Goal: Transaction & Acquisition: Obtain resource

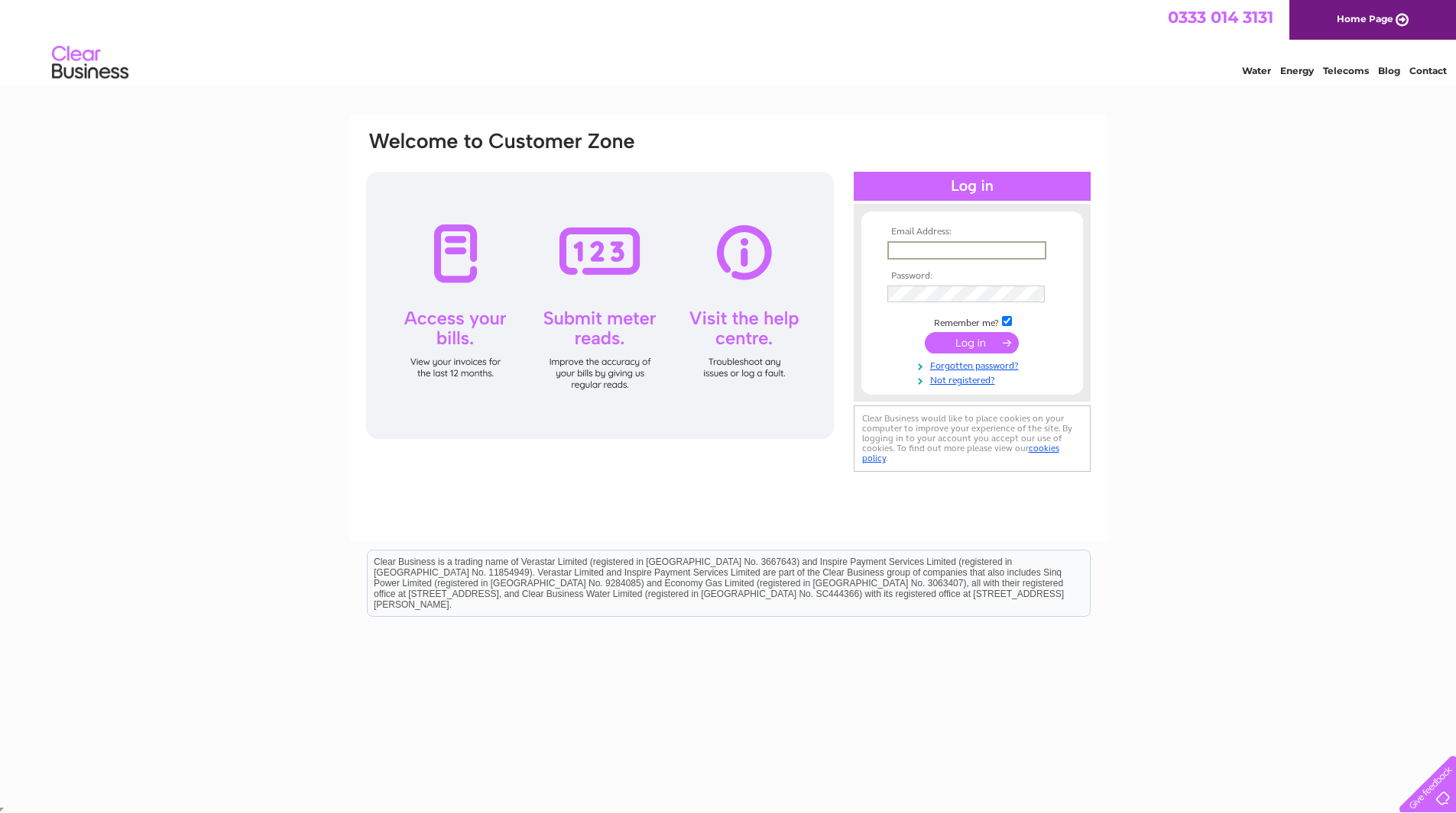
click at [1025, 254] on input "text" at bounding box center [966, 251] width 159 height 19
type input "ann@akraccounting.co.uk"
click at [1008, 302] on td at bounding box center [972, 293] width 177 height 24
click at [1009, 320] on input "checkbox" at bounding box center [1006, 321] width 10 height 10
checkbox input "false"
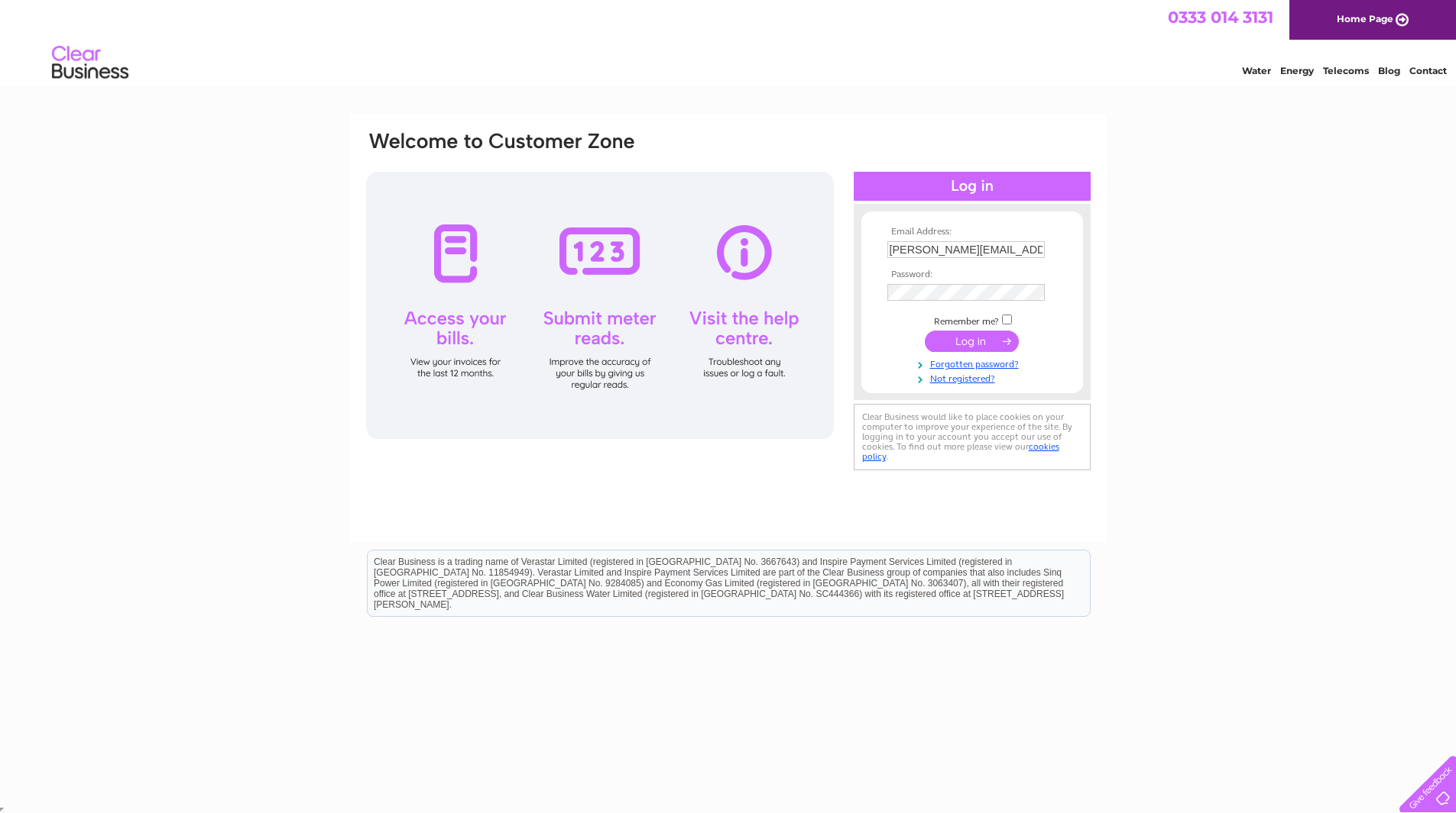
click at [995, 342] on input "submit" at bounding box center [971, 341] width 94 height 21
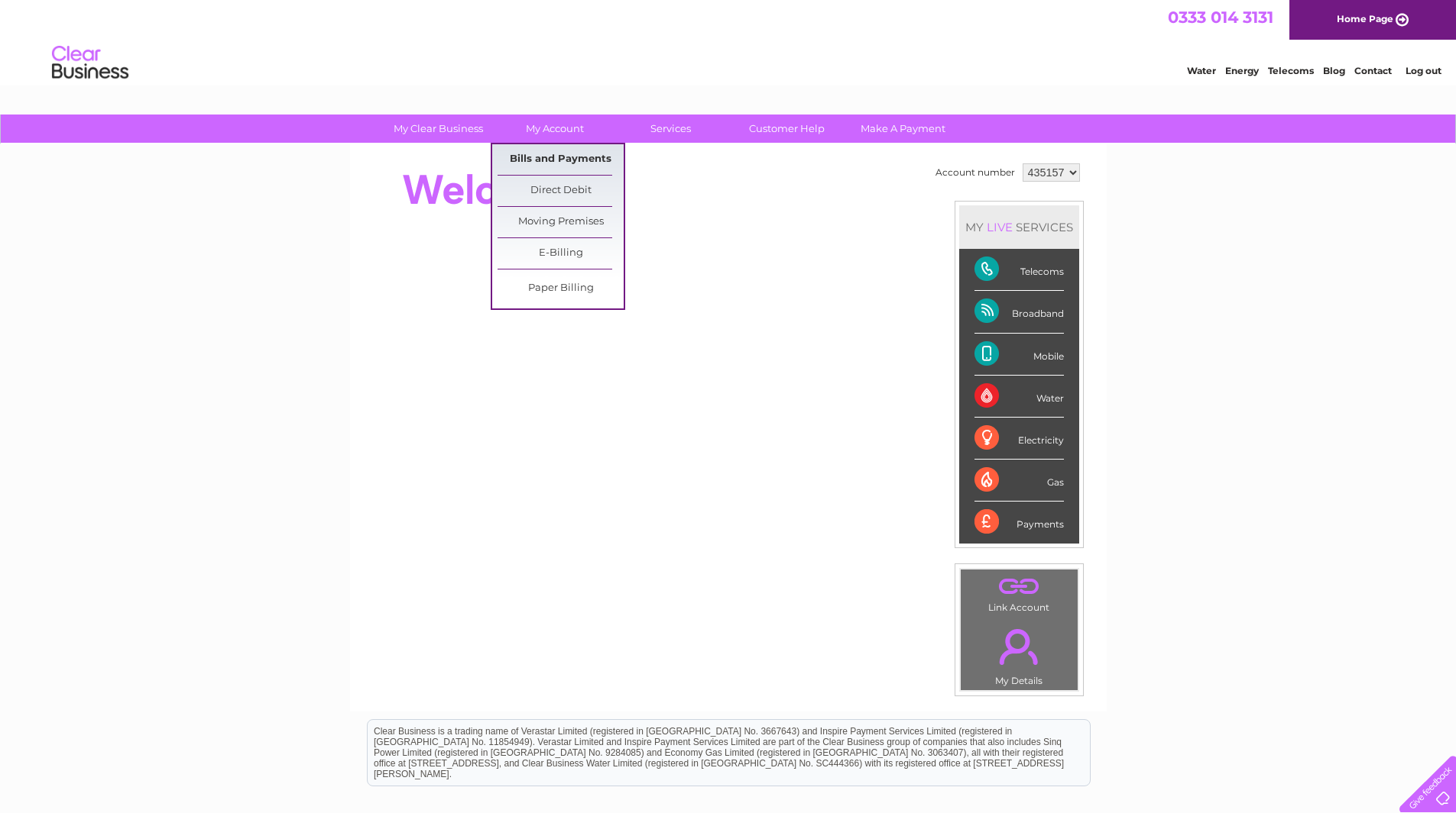
click at [534, 159] on link "Bills and Payments" at bounding box center [560, 159] width 126 height 31
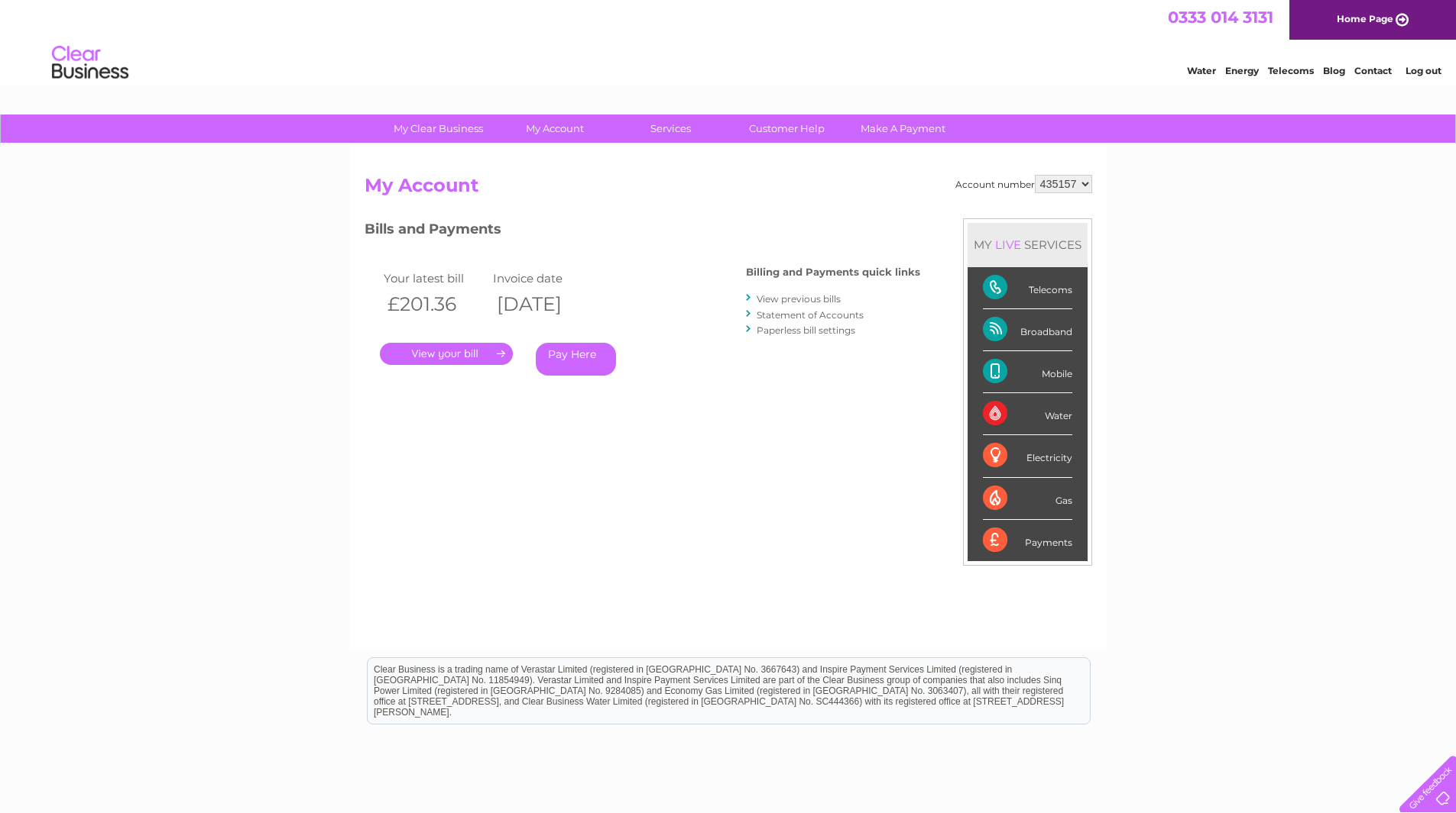
click at [435, 355] on link "." at bounding box center [446, 354] width 133 height 22
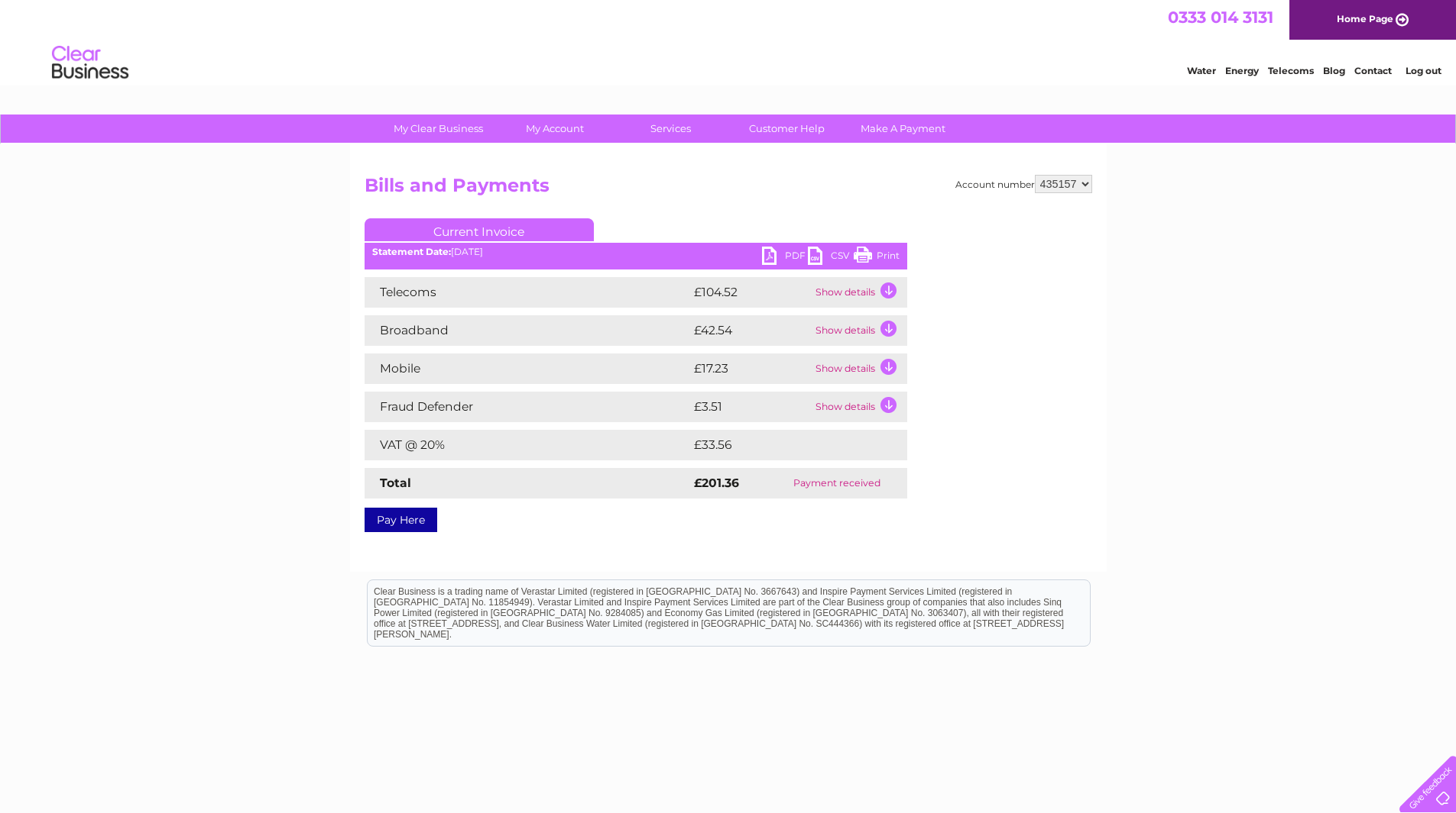
click at [788, 255] on link "PDF" at bounding box center [784, 258] width 46 height 22
click at [1422, 74] on link "Log out" at bounding box center [1423, 71] width 36 height 11
